Goal: Communication & Community: Answer question/provide support

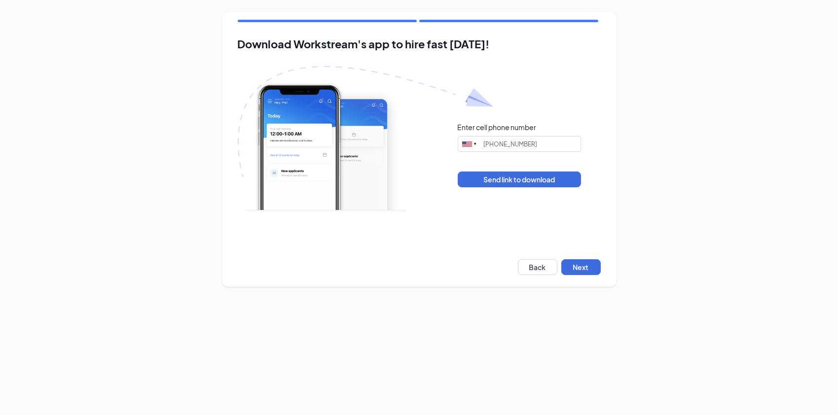
type input "[PHONE_NUMBER]"
click at [582, 268] on button "Next" at bounding box center [580, 267] width 39 height 16
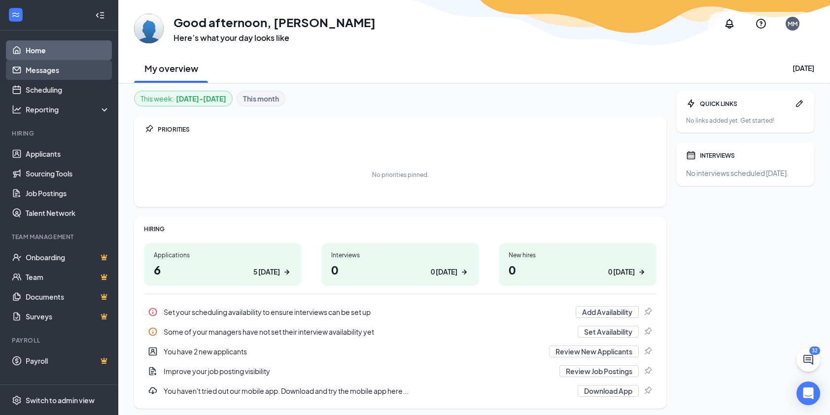
click at [46, 73] on link "Messages" at bounding box center [68, 70] width 84 height 20
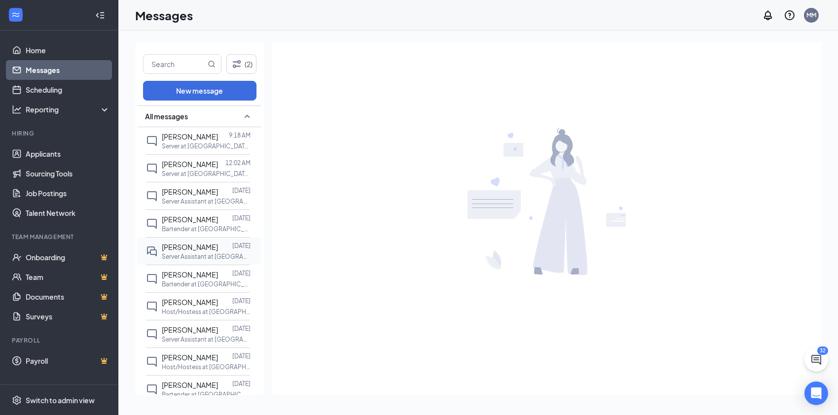
click at [233, 254] on p "Server Assistant at [GEOGRAPHIC_DATA], [GEOGRAPHIC_DATA]" at bounding box center [206, 256] width 89 height 8
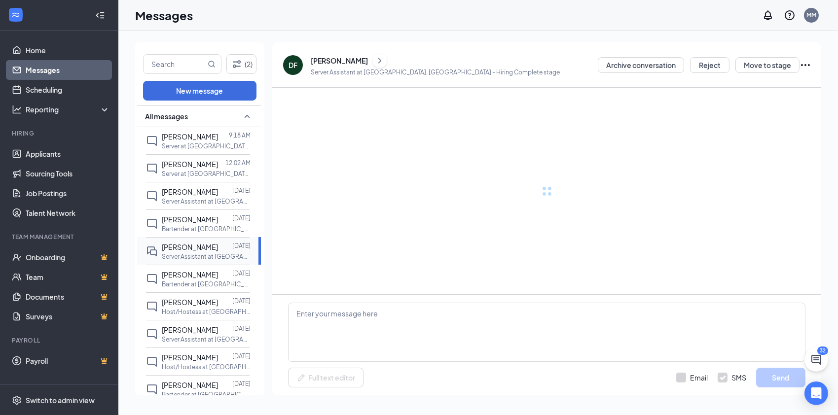
click at [195, 250] on div "[PERSON_NAME]" at bounding box center [190, 247] width 56 height 11
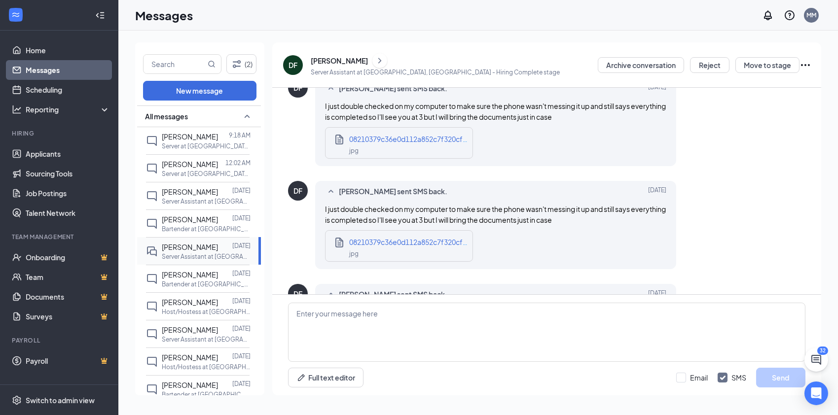
scroll to position [656, 0]
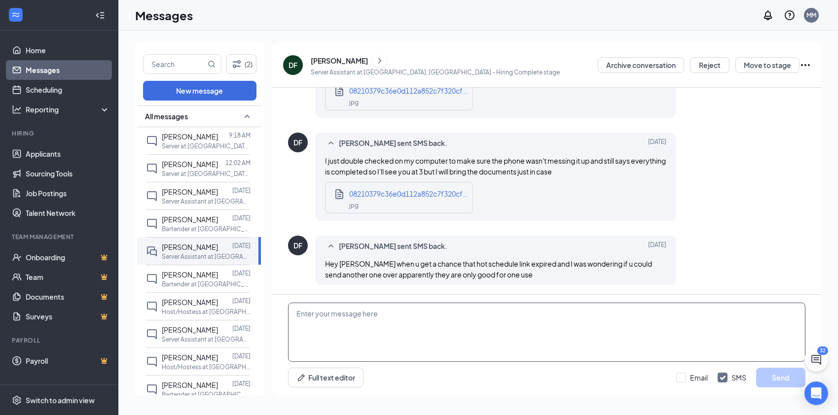
click at [448, 312] on textarea at bounding box center [546, 332] width 517 height 59
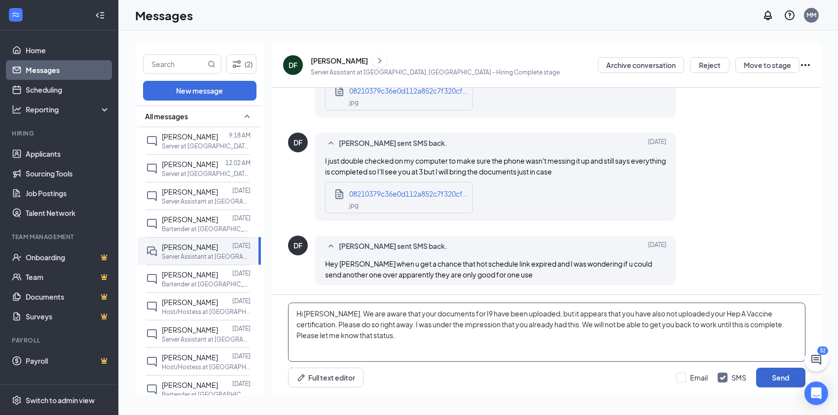
type textarea "Hi [PERSON_NAME]. We are aware that your documents for I9 have been uploaded, b…"
click at [789, 383] on button "Send" at bounding box center [780, 378] width 49 height 20
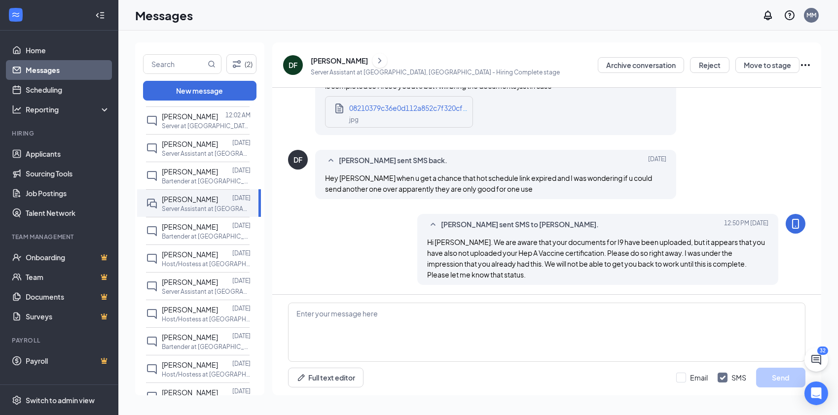
scroll to position [0, 0]
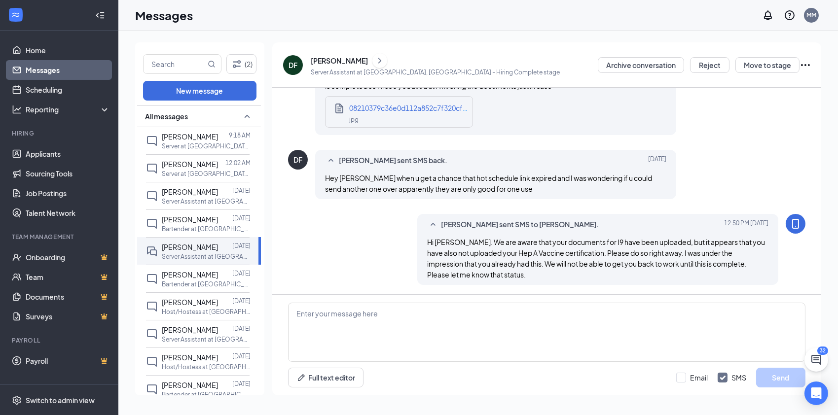
click at [219, 39] on div "(2) New message All messages [PERSON_NAME] 9:18 AM Server at [GEOGRAPHIC_DATA],…" at bounding box center [477, 223] width 719 height 385
click at [248, 22] on div "Messages MM" at bounding box center [477, 15] width 719 height 31
